Goal: Information Seeking & Learning: Learn about a topic

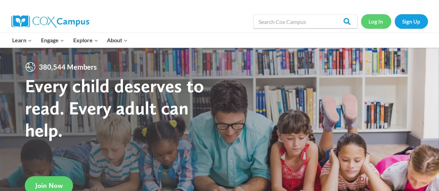
click at [376, 22] on link "Log In" at bounding box center [376, 21] width 30 height 14
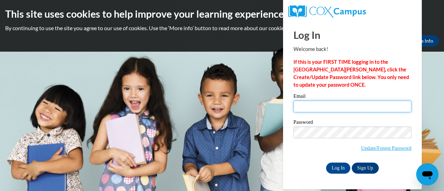
click at [317, 102] on input "Email" at bounding box center [352, 107] width 118 height 12
type input "[PERSON_NAME][EMAIL_ADDRESS][PERSON_NAME][DOMAIN_NAME]"
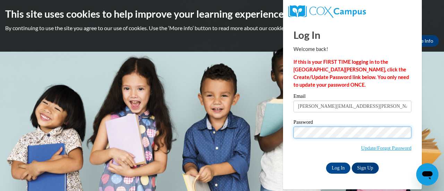
click at [326, 163] on input "Log In" at bounding box center [338, 168] width 24 height 11
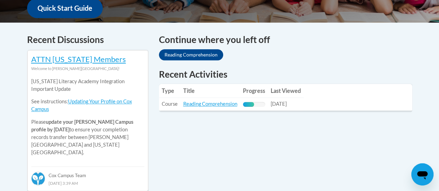
scroll to position [273, 0]
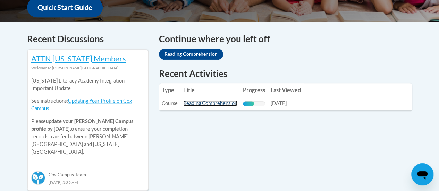
click at [225, 104] on link "Reading Comprehension" at bounding box center [210, 103] width 54 height 6
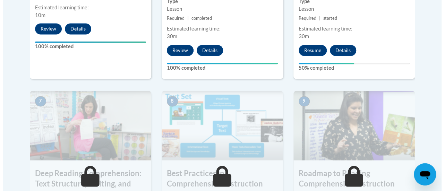
scroll to position [525, 0]
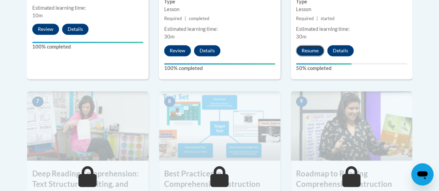
click at [311, 46] on button "Resume" at bounding box center [310, 50] width 28 height 11
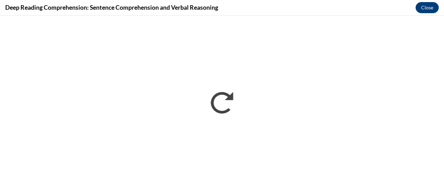
scroll to position [0, 0]
